Goal: Transaction & Acquisition: Purchase product/service

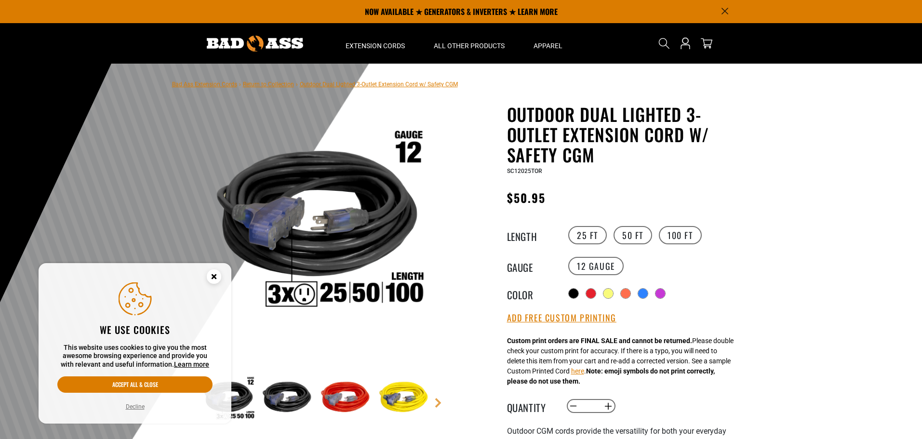
click at [215, 279] on circle "Cookie Consent" at bounding box center [214, 276] width 14 height 14
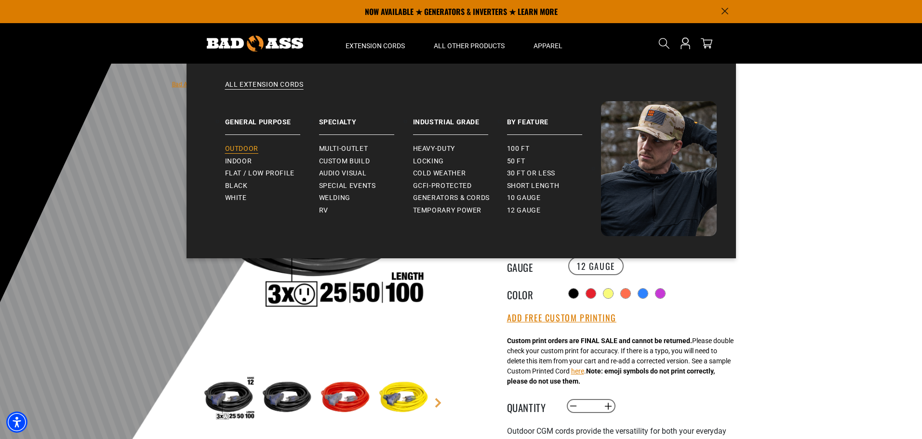
click at [240, 148] on span "Outdoor" at bounding box center [241, 149] width 33 height 9
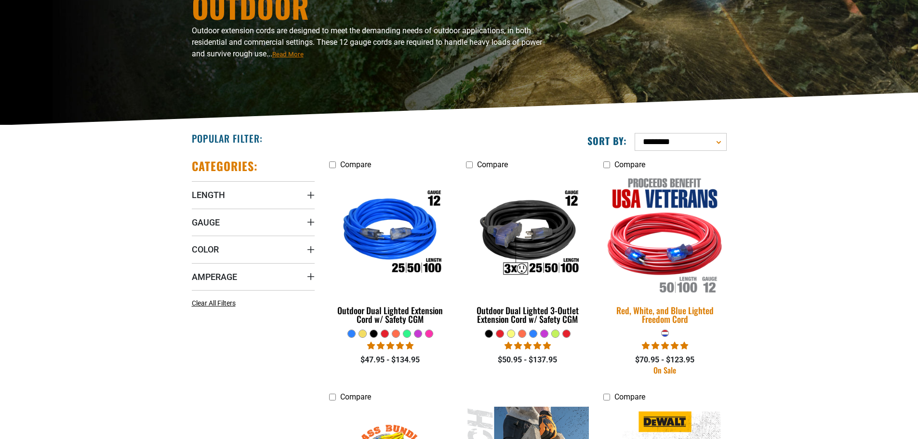
scroll to position [145, 0]
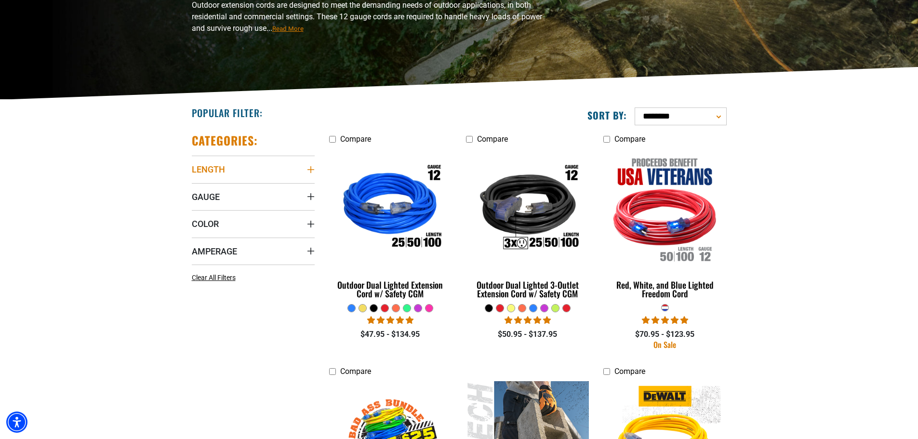
click at [293, 170] on summary "Length" at bounding box center [253, 169] width 123 height 27
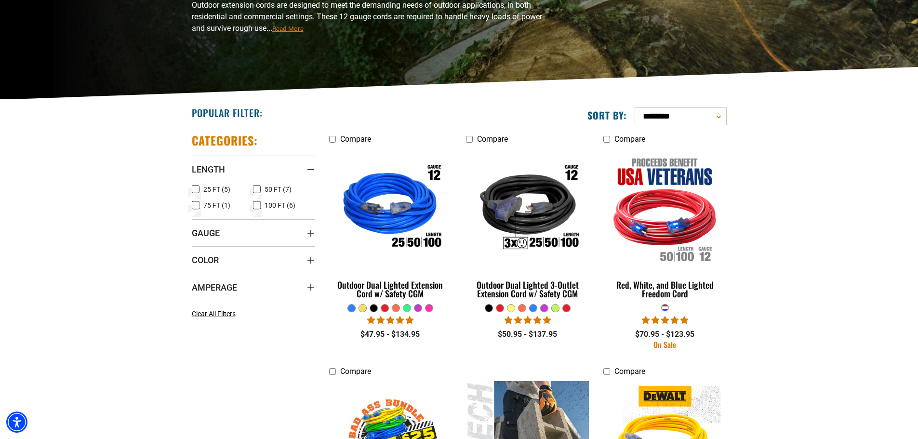
click at [199, 191] on icon at bounding box center [196, 189] width 8 height 13
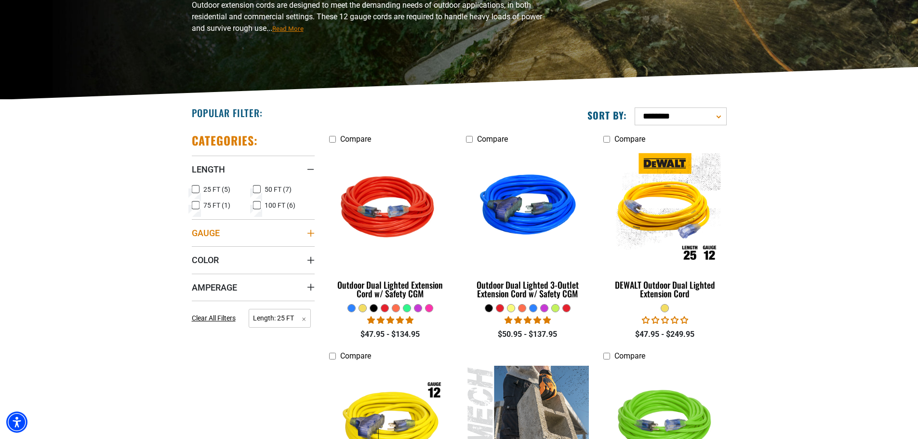
click at [248, 229] on summary "Gauge" at bounding box center [253, 232] width 123 height 27
click at [270, 278] on summary "Color" at bounding box center [253, 280] width 123 height 27
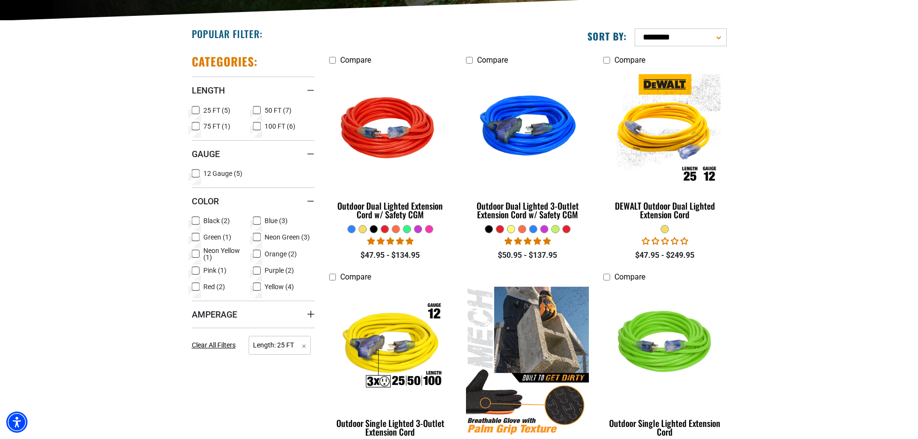
scroll to position [241, 0]
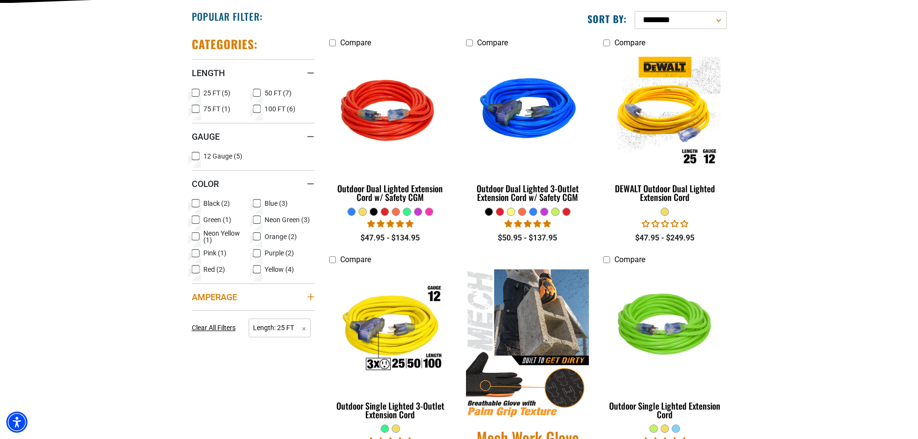
click at [270, 294] on summary "Amperage" at bounding box center [253, 296] width 123 height 27
click at [283, 185] on summary "Color" at bounding box center [253, 183] width 123 height 27
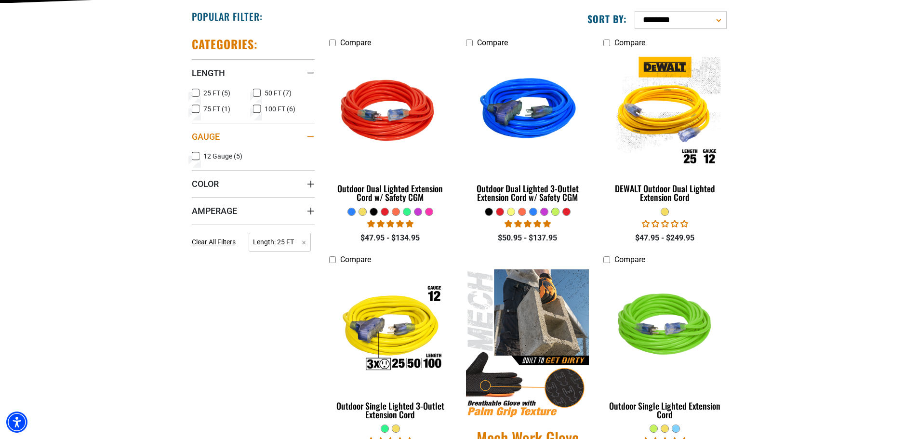
click at [301, 140] on summary "Gauge" at bounding box center [253, 136] width 123 height 27
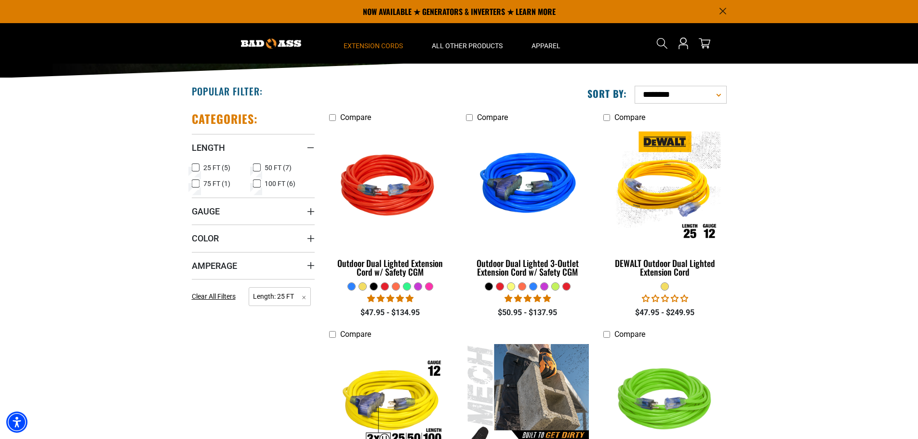
scroll to position [145, 0]
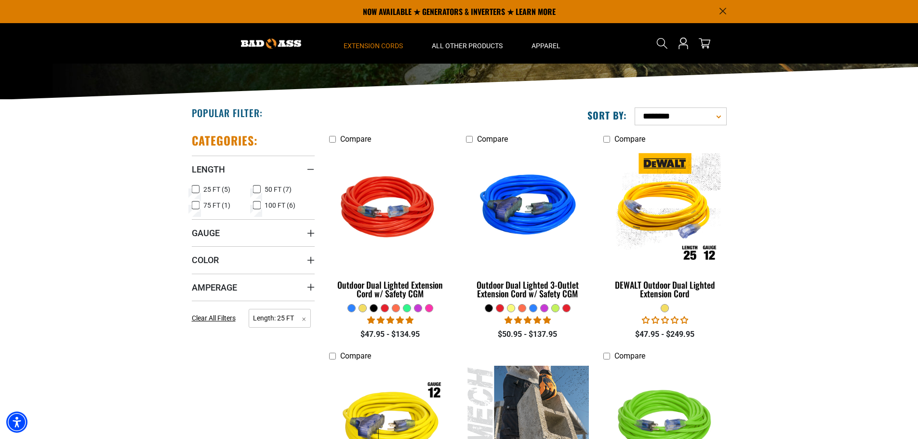
click at [388, 306] on div at bounding box center [384, 308] width 7 height 7
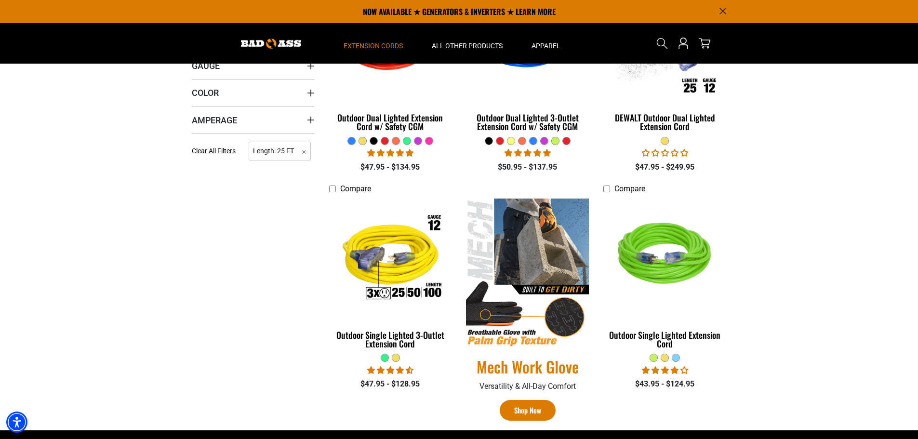
scroll to position [289, 0]
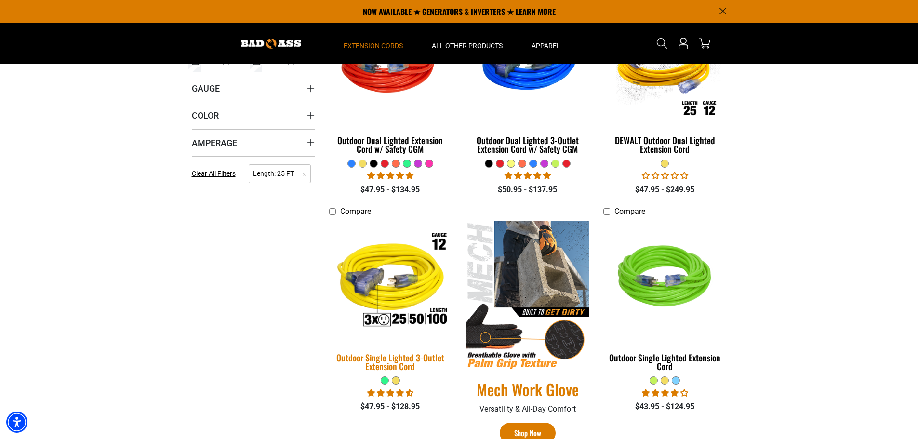
click at [404, 363] on div "Outdoor Single Lighted 3-Outlet Extension Cord" at bounding box center [390, 361] width 123 height 17
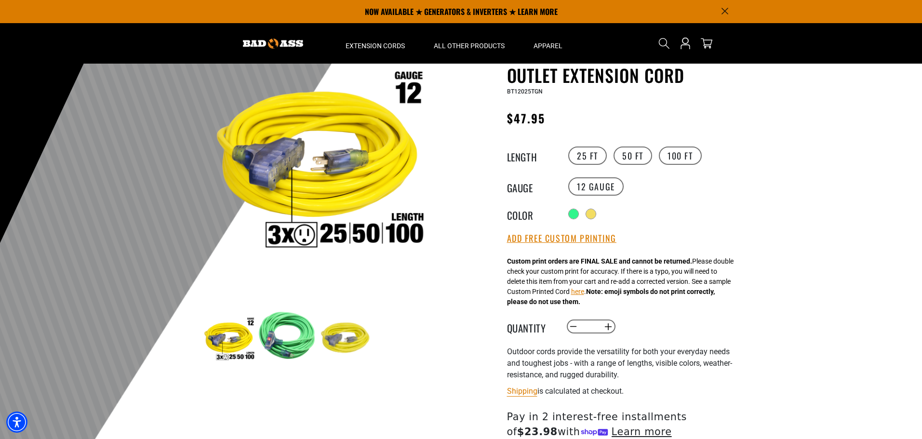
scroll to position [48, 0]
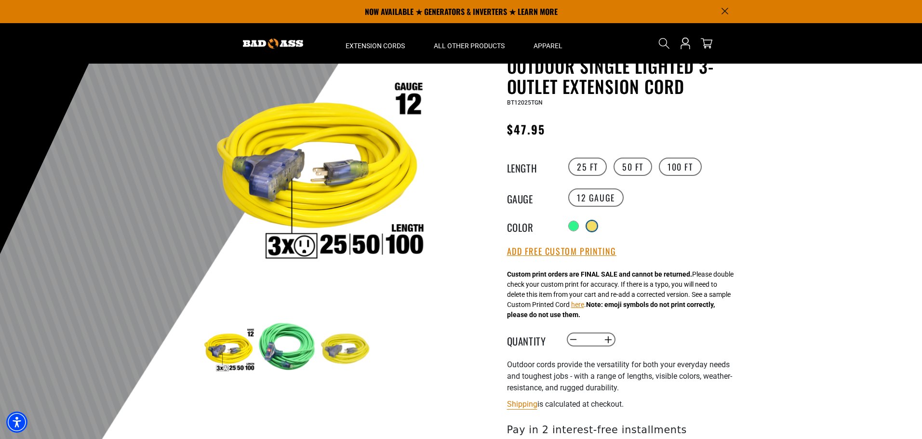
click at [596, 224] on div at bounding box center [592, 226] width 10 height 10
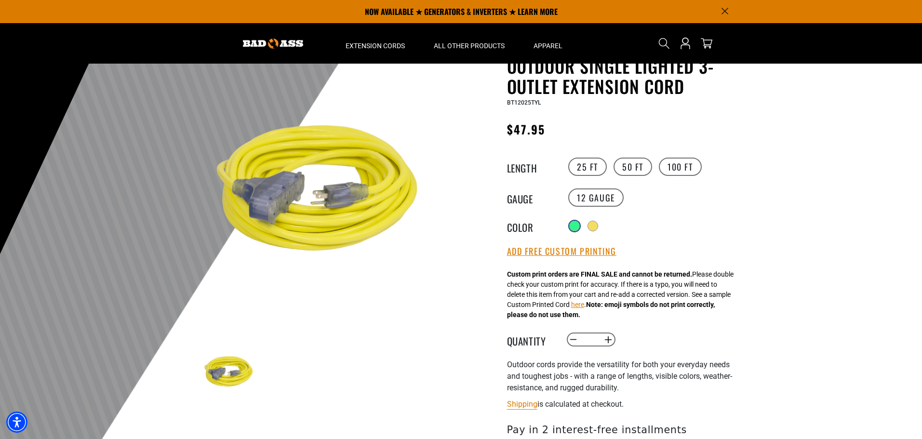
click at [573, 226] on div at bounding box center [575, 226] width 10 height 10
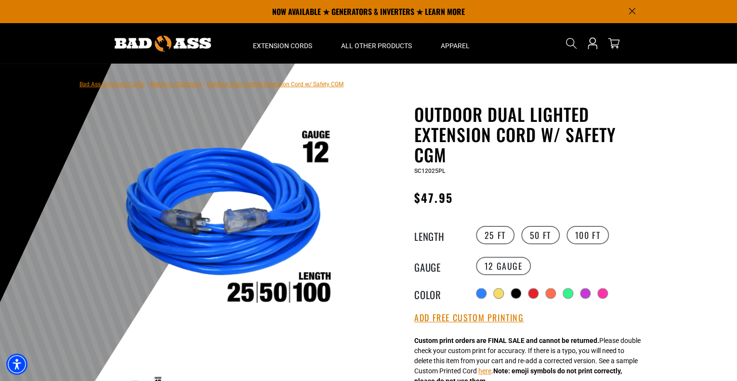
click at [241, 86] on span "Outdoor Dual Lighted Extension Cord w/ Safety CGM" at bounding box center [275, 84] width 136 height 7
click at [192, 86] on link "Return to Collection" at bounding box center [175, 84] width 51 height 7
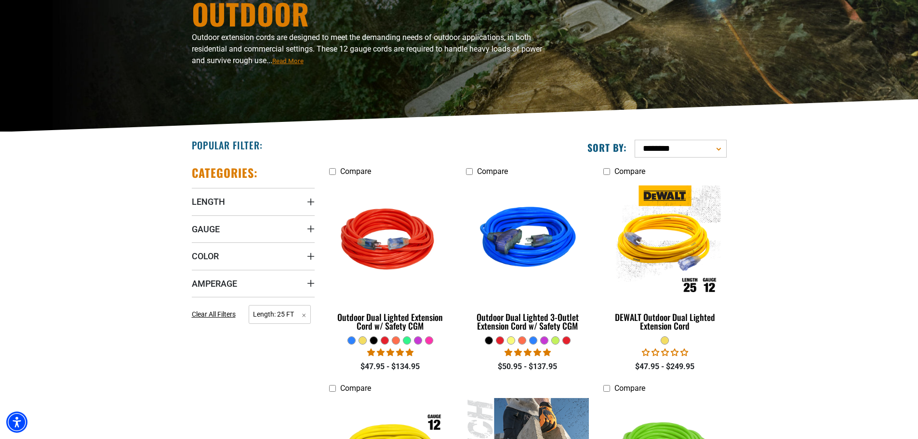
scroll to position [242, 0]
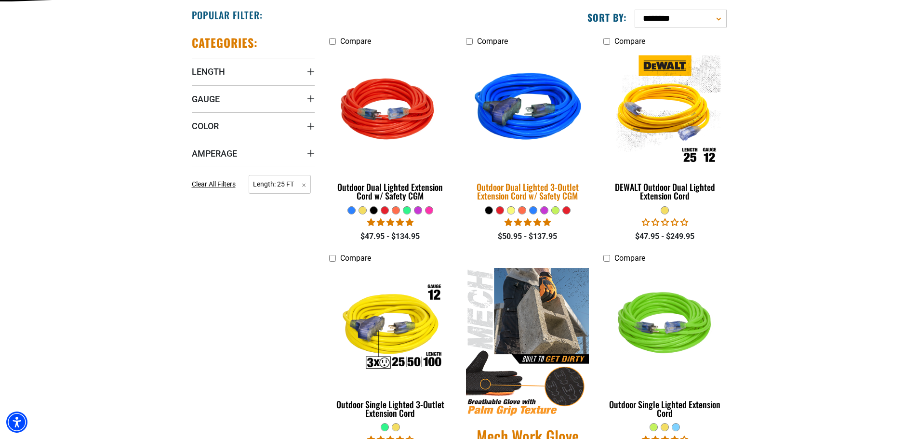
click at [503, 117] on img at bounding box center [527, 110] width 135 height 123
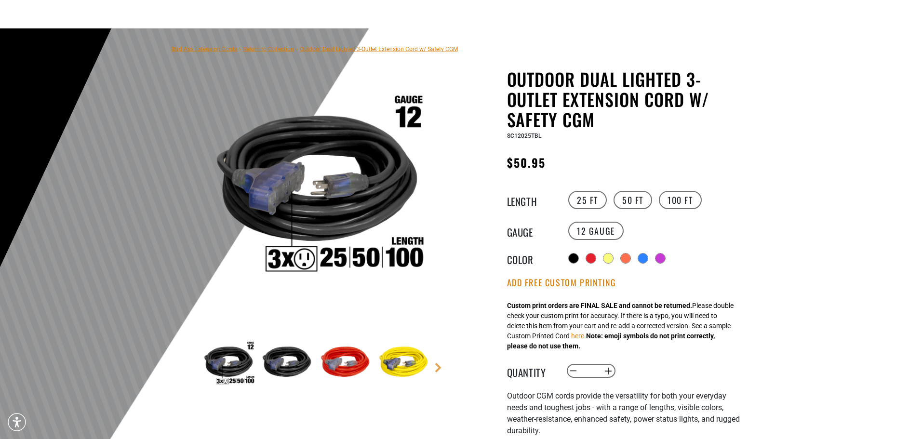
scroll to position [96, 0]
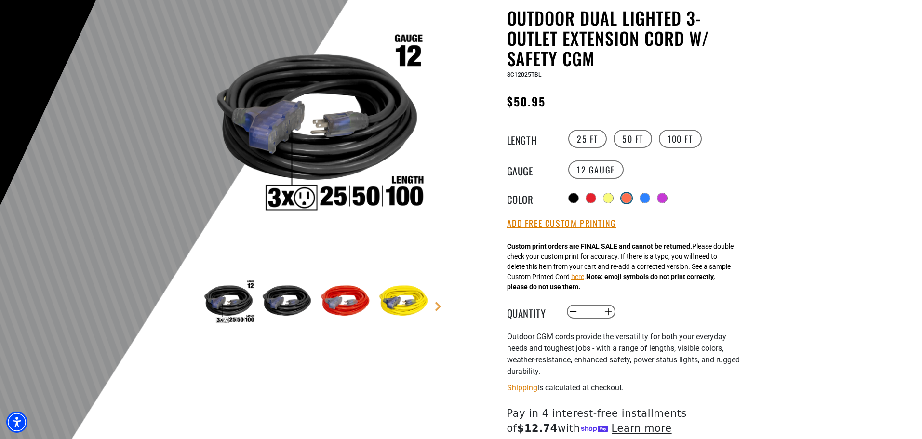
click at [629, 197] on div at bounding box center [627, 198] width 10 height 10
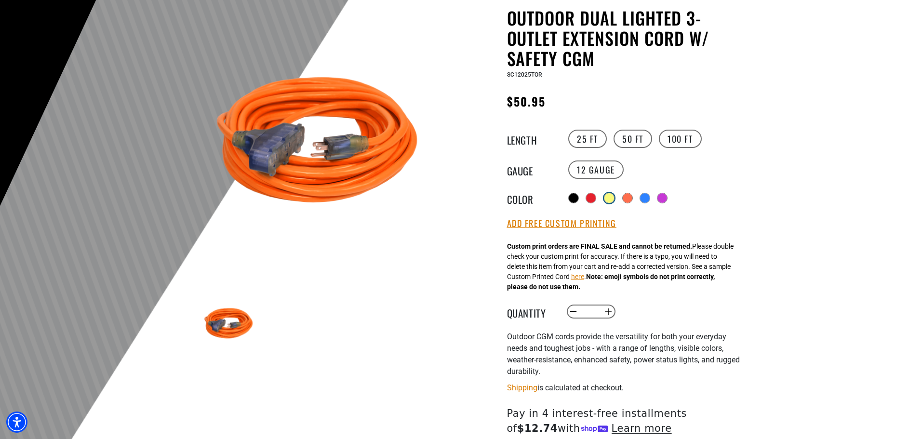
click at [613, 195] on div at bounding box center [609, 198] width 10 height 10
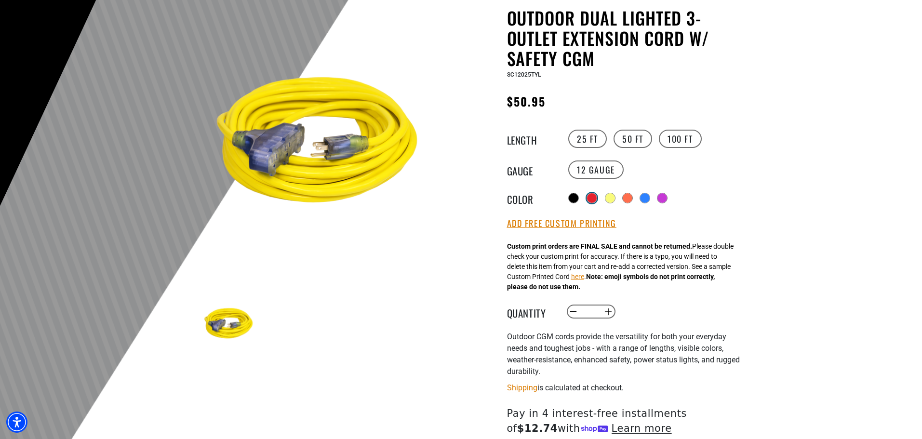
click at [591, 195] on div at bounding box center [592, 198] width 10 height 10
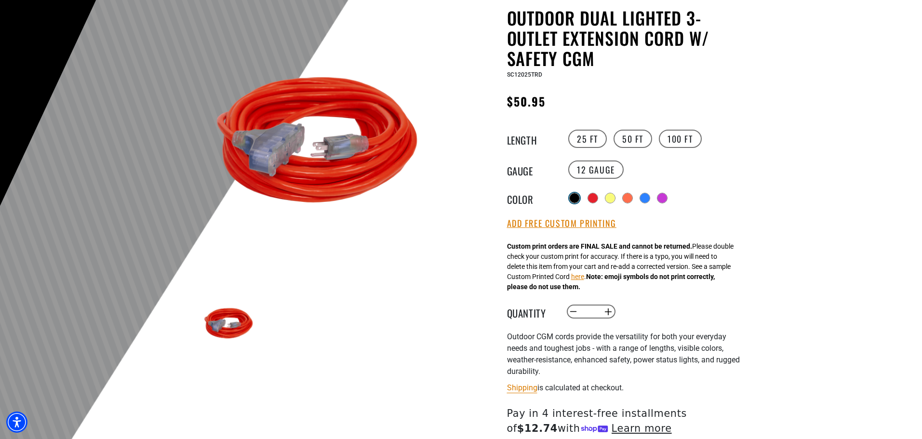
click at [575, 198] on div at bounding box center [575, 198] width 10 height 10
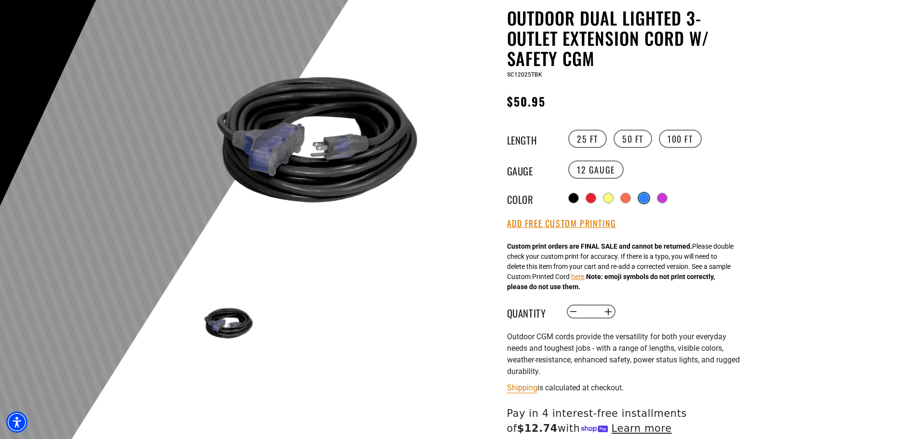
click at [647, 199] on div at bounding box center [644, 198] width 10 height 10
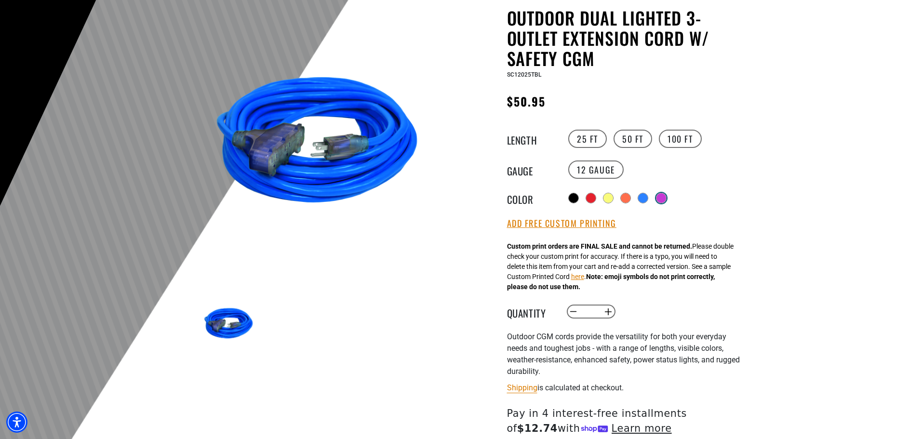
click at [663, 197] on div at bounding box center [661, 198] width 10 height 10
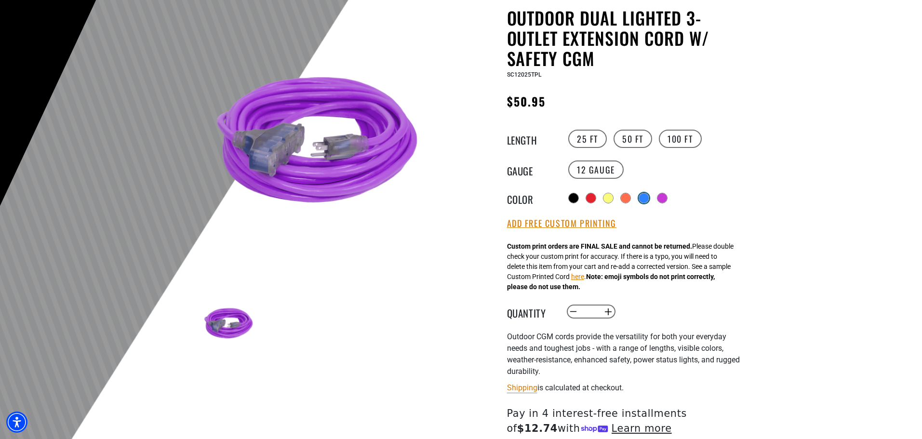
click at [642, 200] on div at bounding box center [644, 198] width 10 height 10
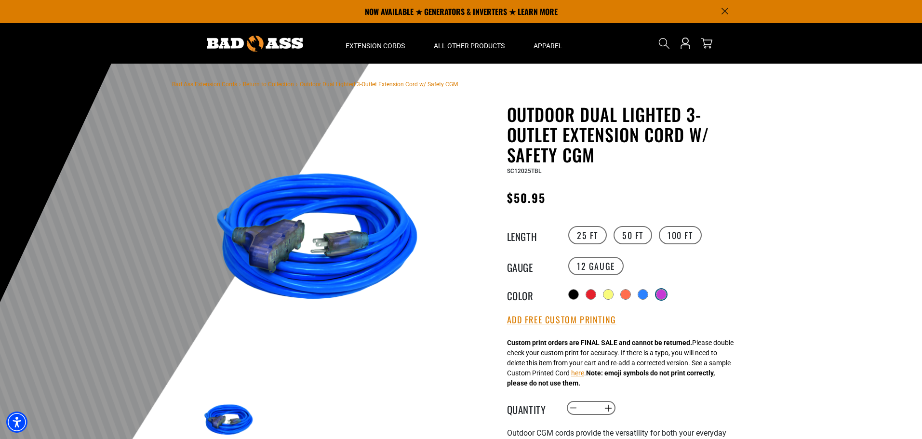
click at [661, 294] on div at bounding box center [661, 295] width 10 height 10
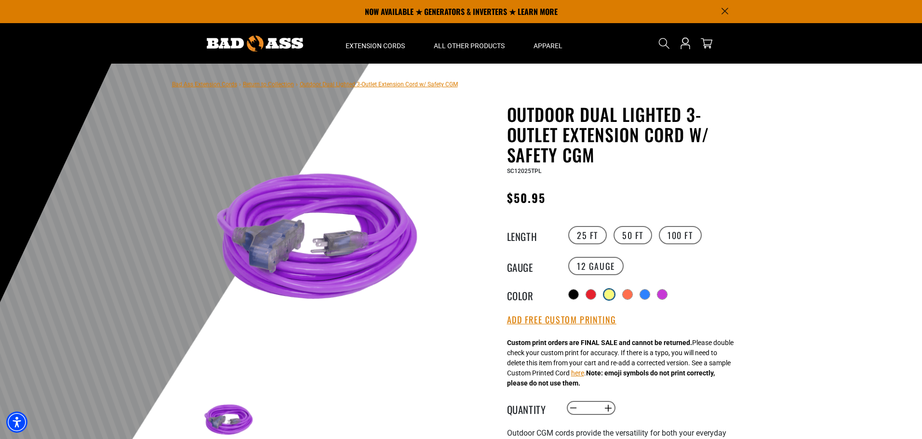
click at [609, 296] on div at bounding box center [609, 295] width 10 height 10
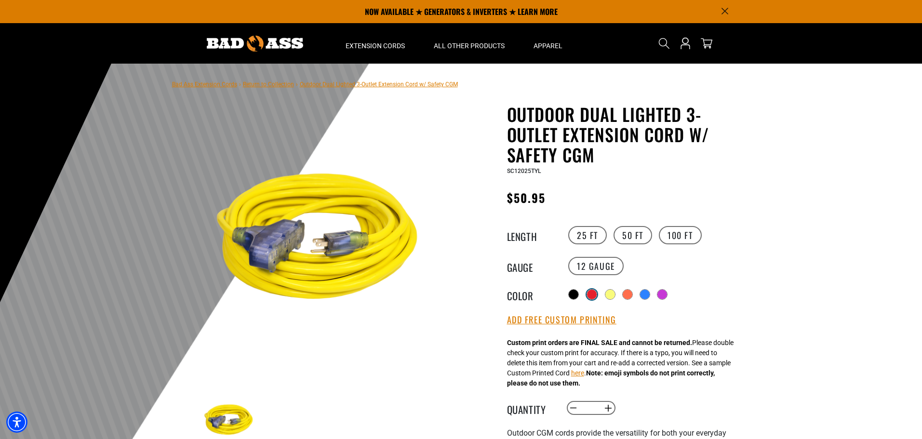
click at [588, 294] on div at bounding box center [592, 295] width 10 height 10
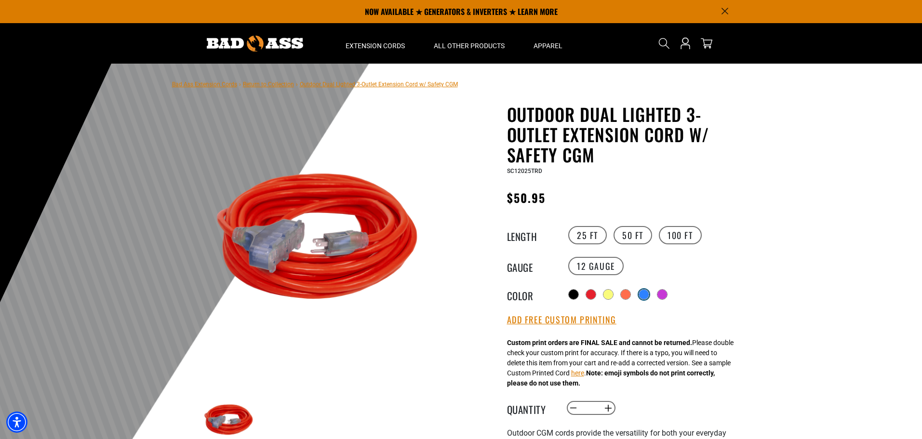
click at [644, 295] on div at bounding box center [644, 295] width 10 height 10
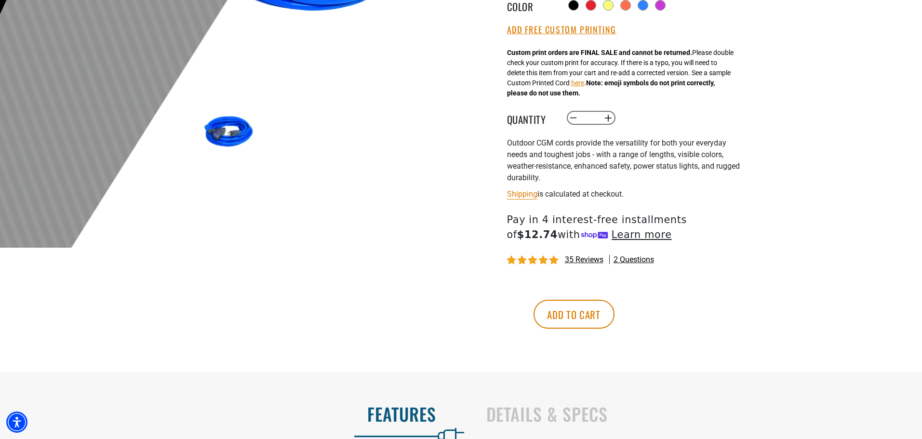
scroll to position [289, 0]
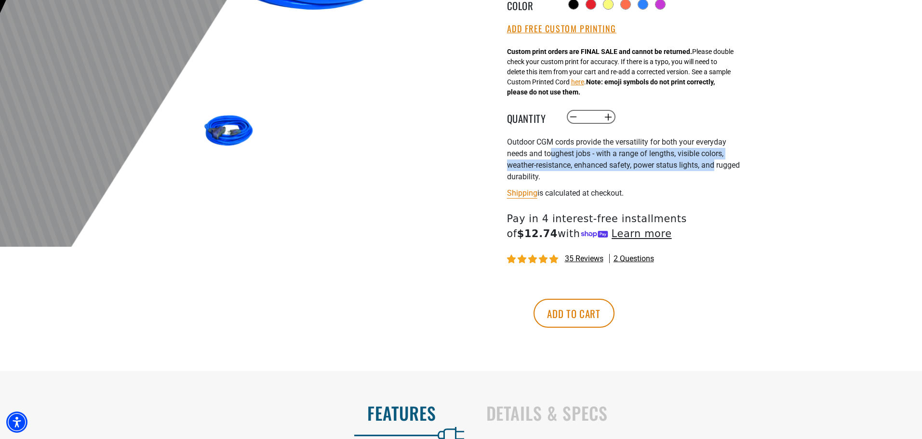
drag, startPoint x: 603, startPoint y: 154, endPoint x: 767, endPoint y: 158, distance: 163.9
click at [720, 161] on span "Outdoor CGM cords provide the versatility for both your everyday needs and toug…" at bounding box center [623, 159] width 233 height 44
click at [767, 158] on div at bounding box center [461, 10] width 922 height 472
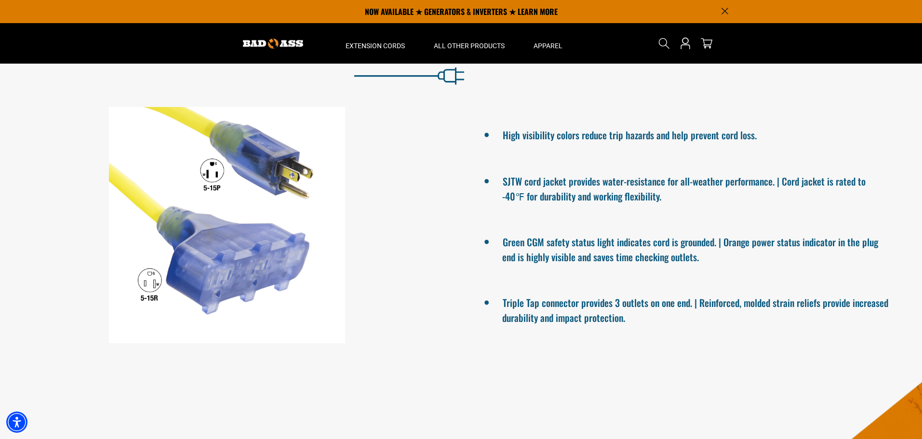
scroll to position [627, 0]
